Goal: Book appointment/travel/reservation

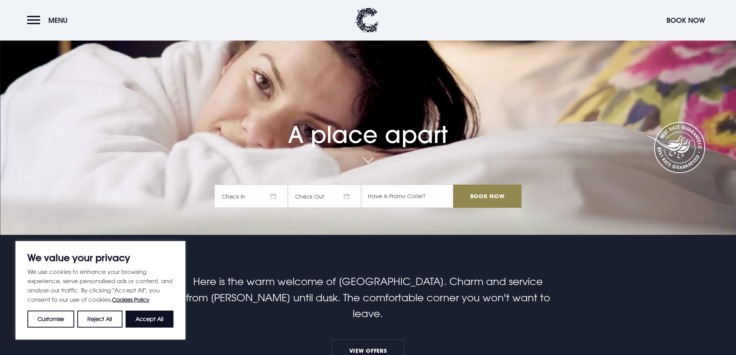
scroll to position [77, 0]
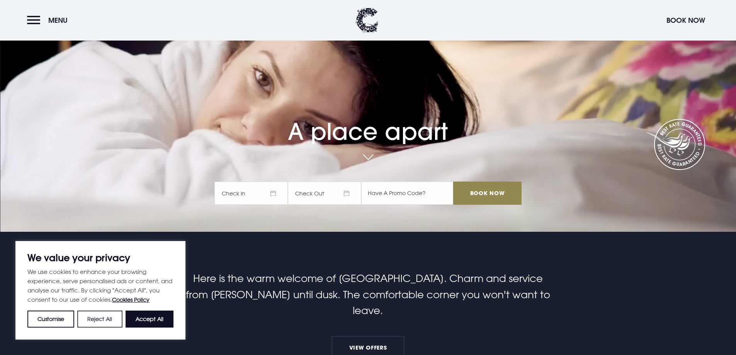
click at [96, 316] on button "Reject All" at bounding box center [99, 319] width 45 height 17
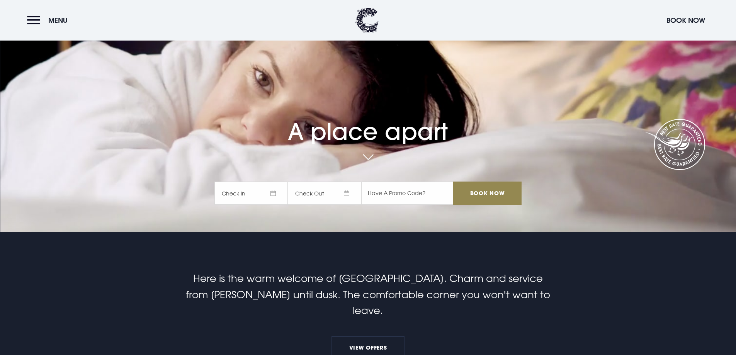
click at [277, 192] on span "Check In" at bounding box center [250, 193] width 73 height 23
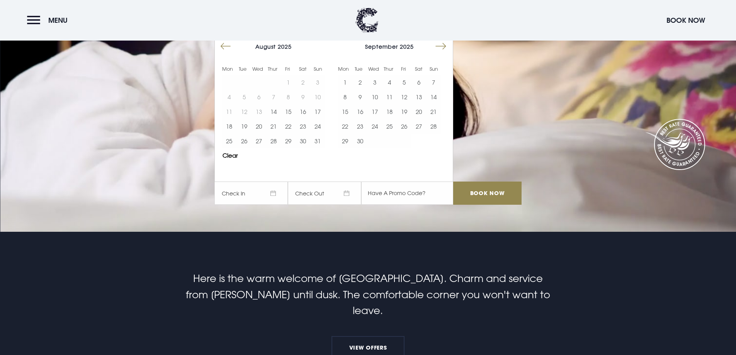
click at [440, 44] on button "Move forward to switch to the next month." at bounding box center [440, 46] width 15 height 15
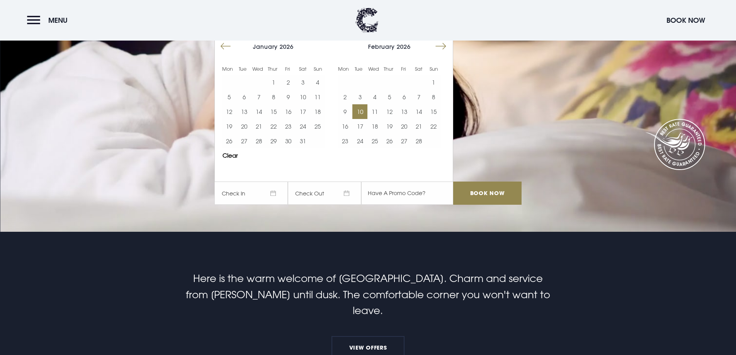
click at [362, 111] on button "10" at bounding box center [359, 111] width 15 height 15
click at [378, 110] on button "11" at bounding box center [374, 111] width 15 height 15
click at [400, 193] on input "text" at bounding box center [407, 193] width 92 height 23
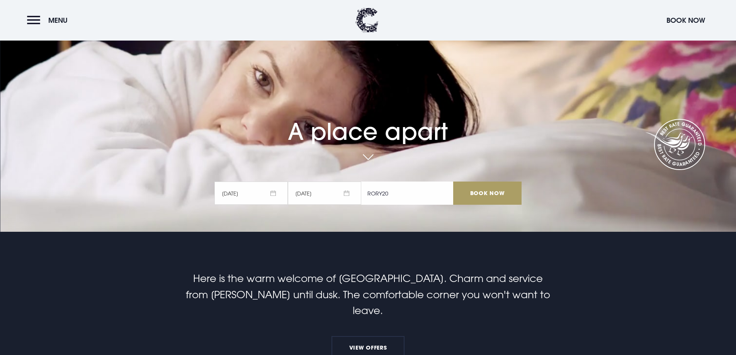
type input "RORY20"
click at [484, 192] on input "Book Now" at bounding box center [487, 193] width 68 height 23
